Goal: Information Seeking & Learning: Learn about a topic

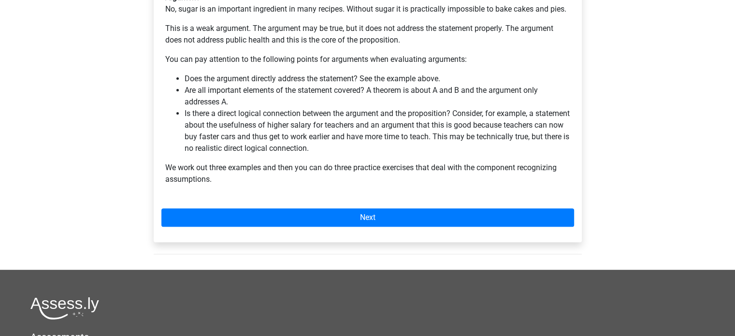
scroll to position [338, 0]
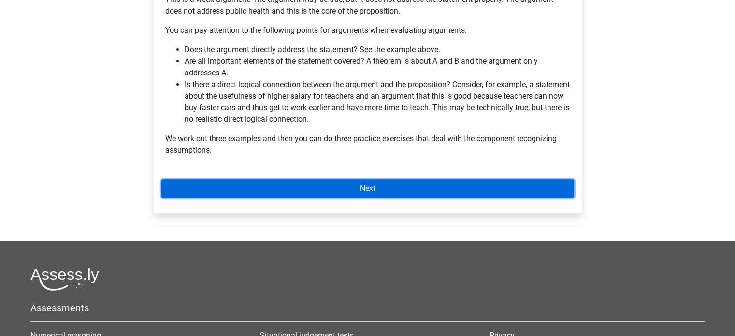
click at [273, 179] on link "Next" at bounding box center [367, 188] width 413 height 18
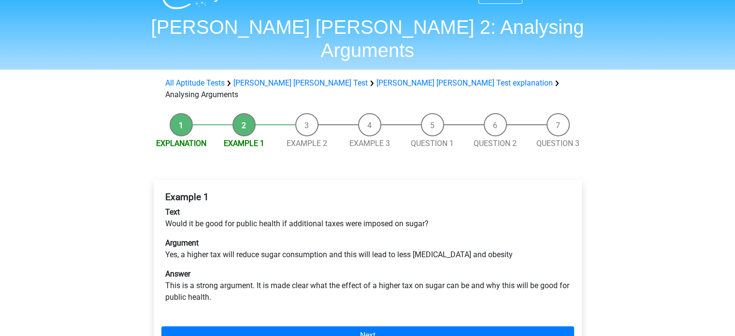
scroll to position [97, 0]
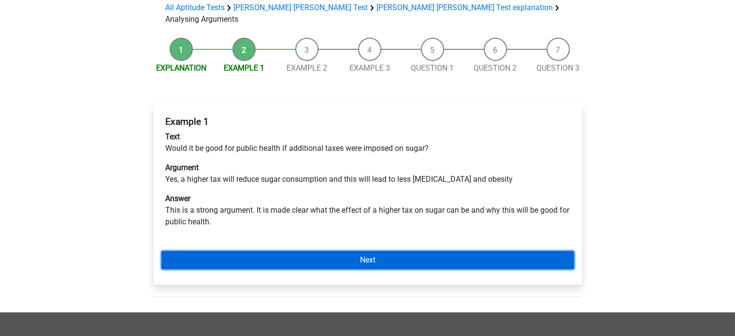
click at [267, 251] on link "Next" at bounding box center [367, 260] width 413 height 18
